Goal: Task Accomplishment & Management: Complete application form

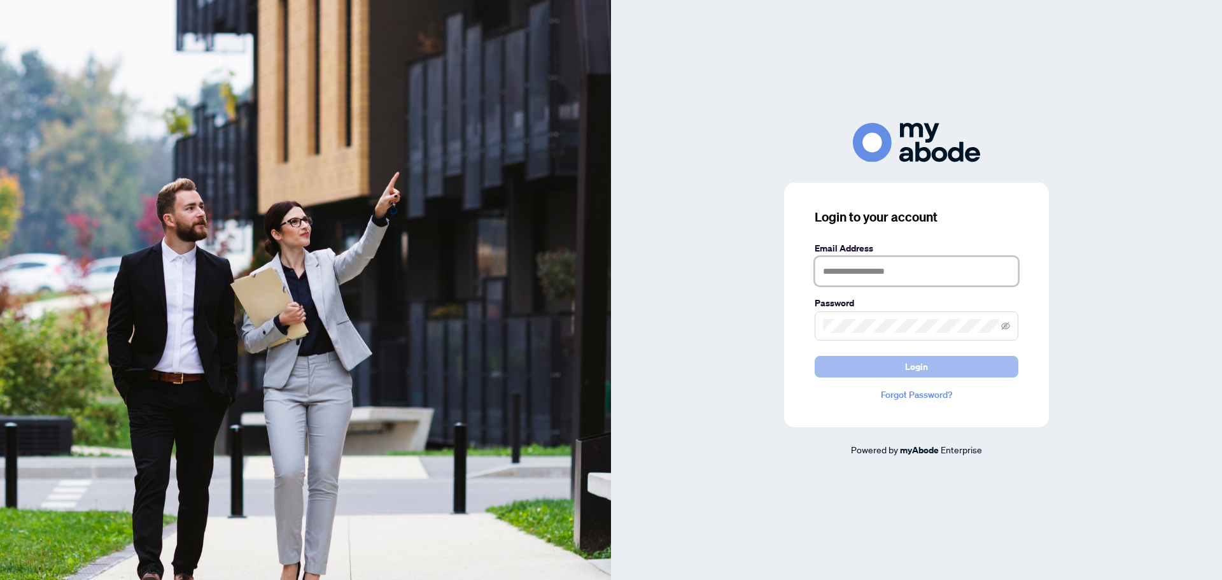
type input "**********"
click at [928, 372] on button "Login" at bounding box center [916, 367] width 204 height 22
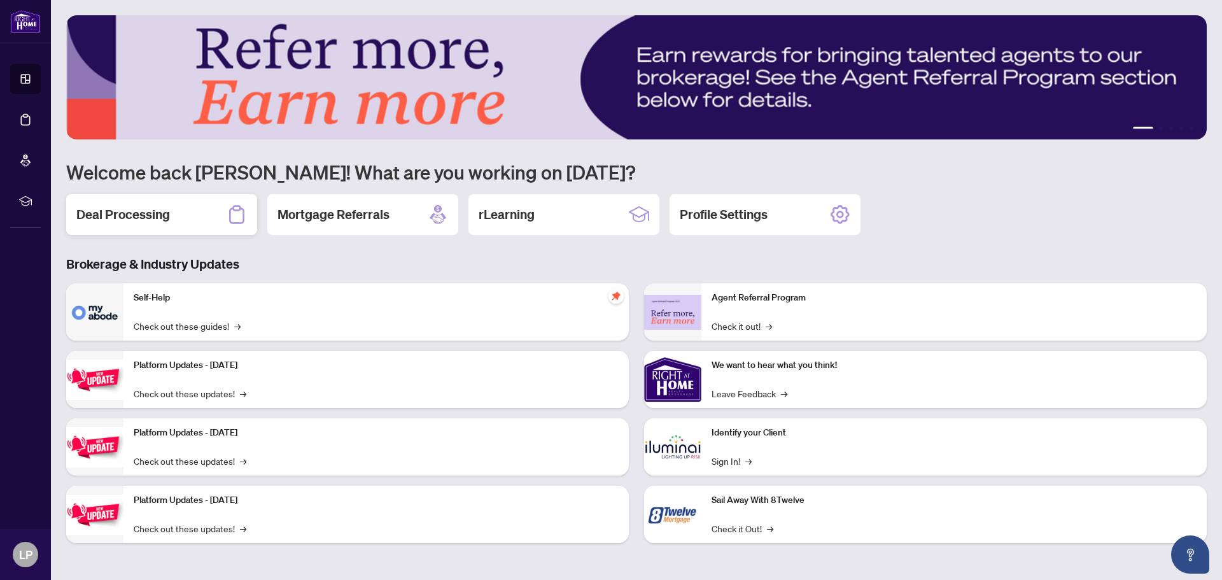
click at [149, 212] on h2 "Deal Processing" at bounding box center [123, 215] width 94 height 18
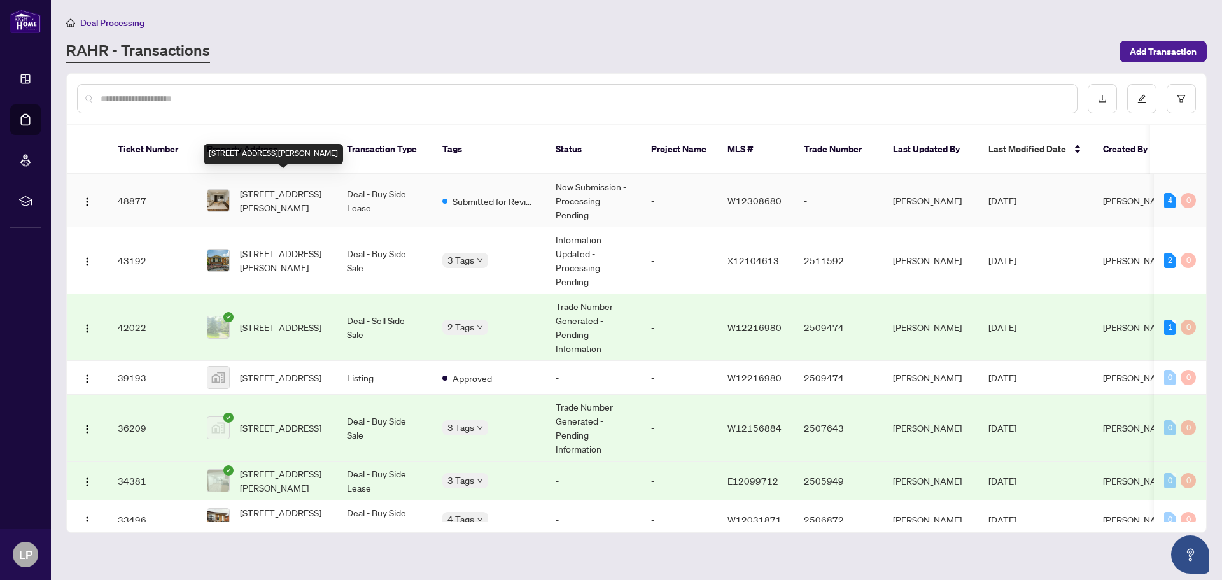
click at [290, 186] on span "[STREET_ADDRESS][PERSON_NAME]" at bounding box center [283, 200] width 87 height 28
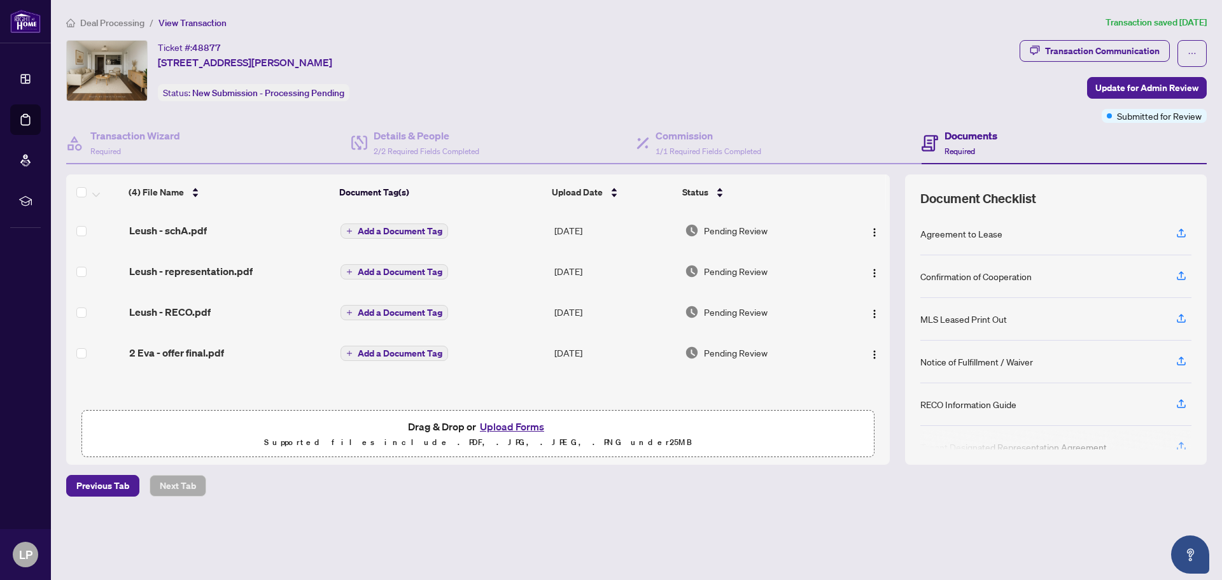
click at [506, 426] on button "Upload Forms" at bounding box center [512, 426] width 72 height 17
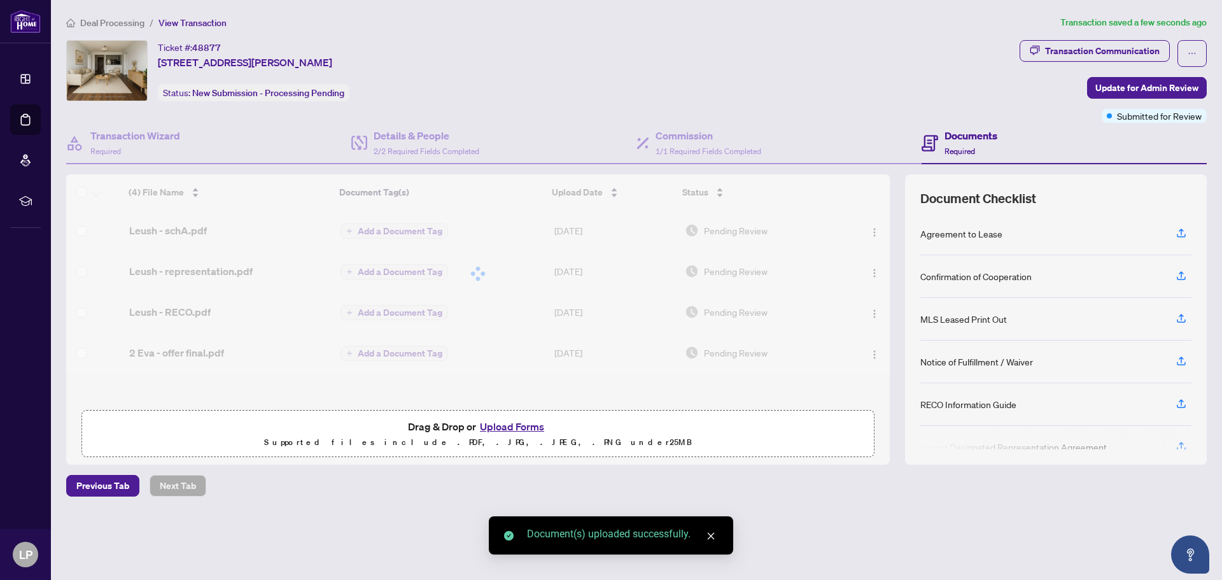
drag, startPoint x: 887, startPoint y: 331, endPoint x: 888, endPoint y: 368, distance: 36.3
click at [888, 365] on div at bounding box center [477, 273] width 823 height 199
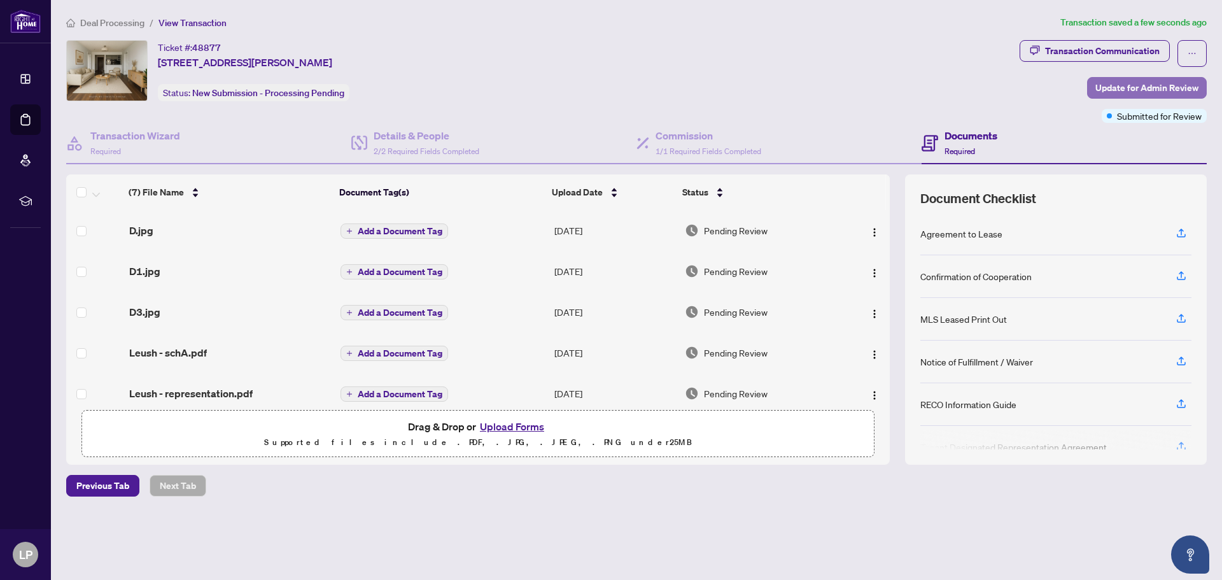
click at [1133, 87] on span "Update for Admin Review" at bounding box center [1146, 88] width 103 height 20
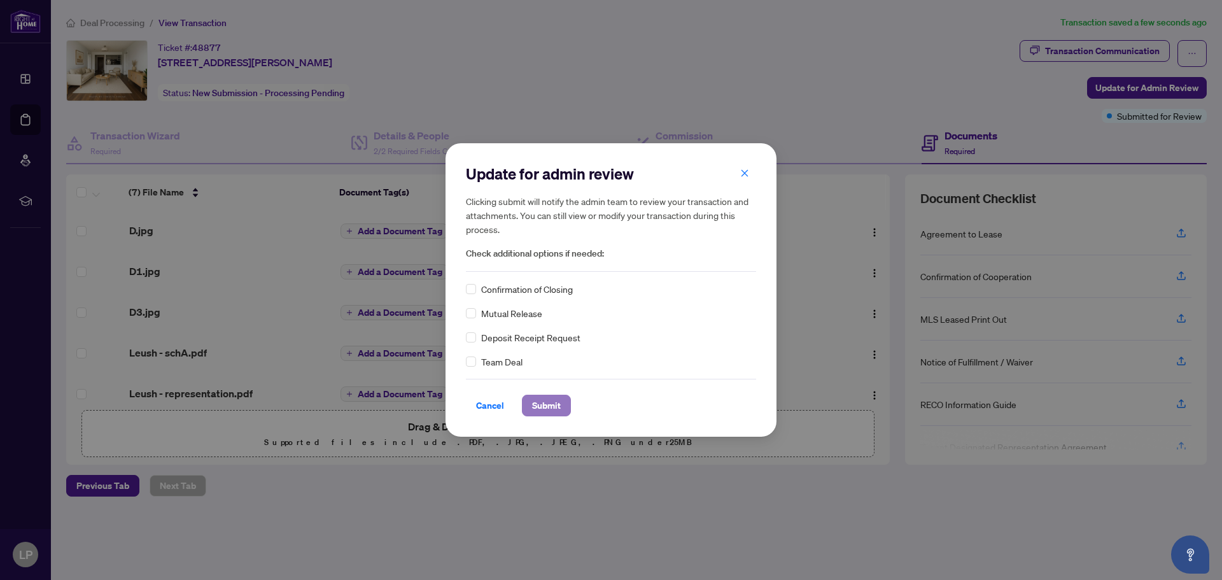
click at [532, 409] on span "Submit" at bounding box center [546, 405] width 29 height 20
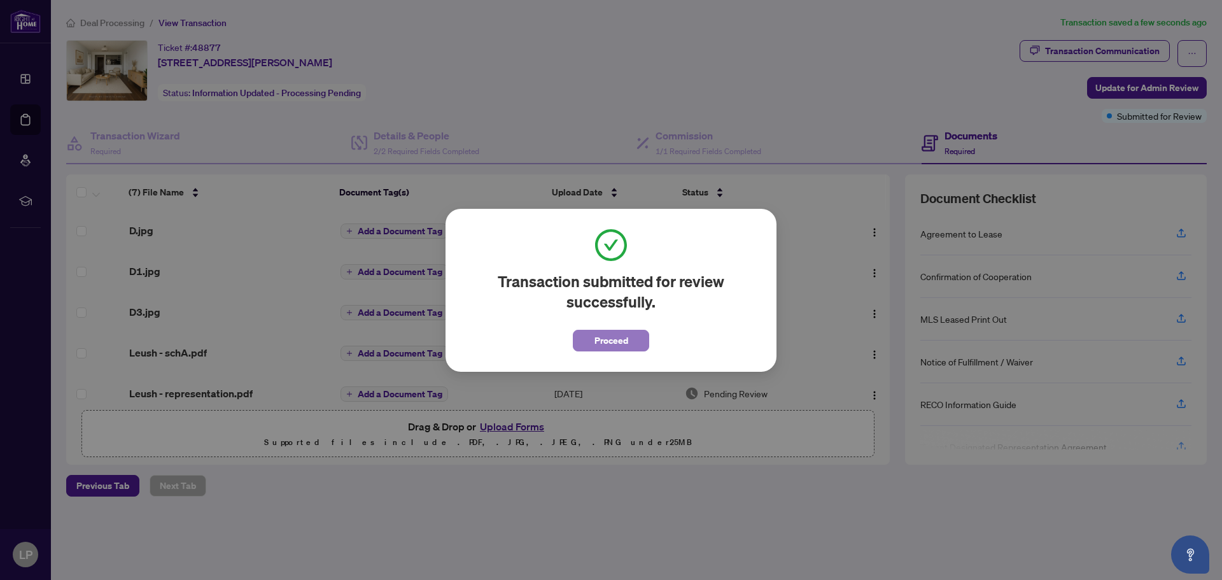
click at [616, 340] on span "Proceed" at bounding box center [611, 340] width 34 height 20
